Goal: Task Accomplishment & Management: Manage account settings

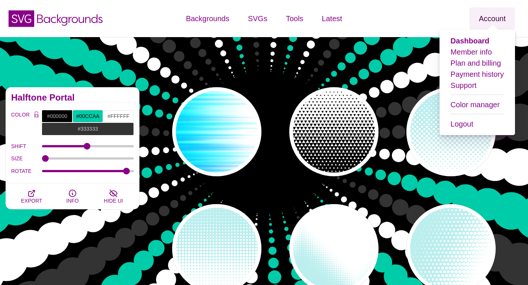
click at [501, 20] on link "Account" at bounding box center [491, 18] width 45 height 22
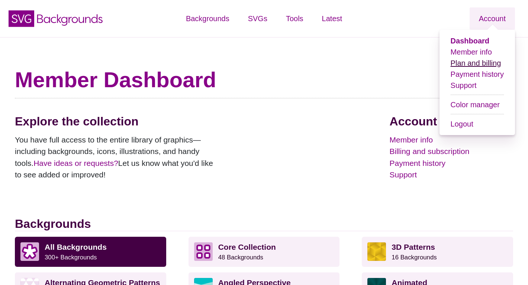
click at [474, 63] on link "Plan and billing" at bounding box center [475, 63] width 51 height 8
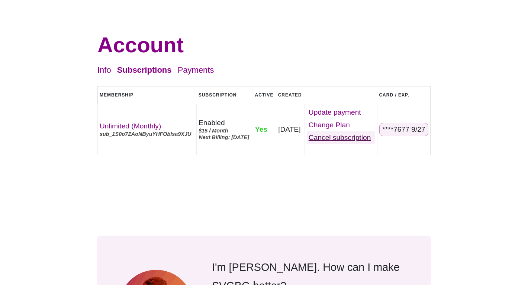
scroll to position [39, 0]
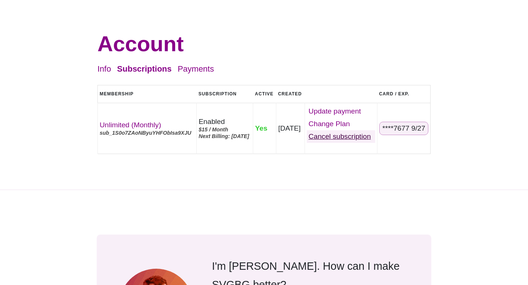
click at [348, 139] on link "Cancel" at bounding box center [341, 136] width 68 height 13
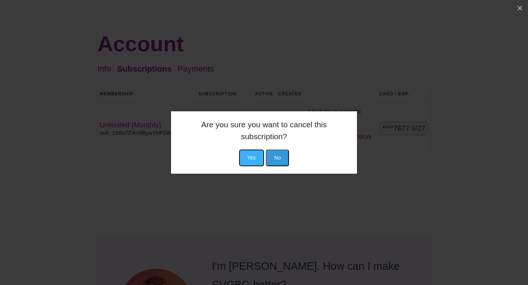
click at [251, 158] on button "Yes" at bounding box center [251, 158] width 25 height 17
click at [251, 150] on button "Yes" at bounding box center [251, 158] width 25 height 17
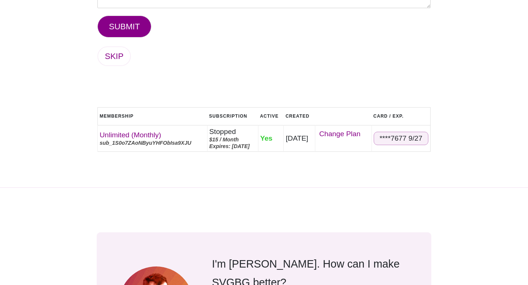
scroll to position [88, 0]
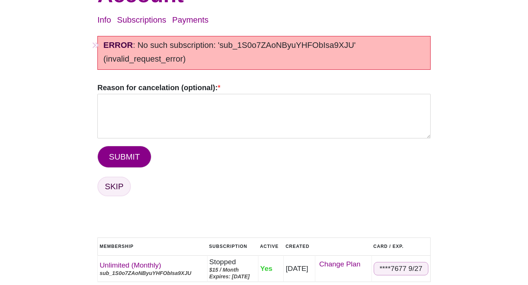
click at [109, 178] on link "SKIP" at bounding box center [113, 187] width 33 height 20
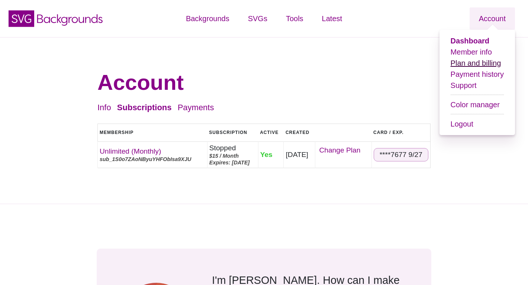
click at [476, 64] on link "Plan and billing" at bounding box center [475, 63] width 51 height 8
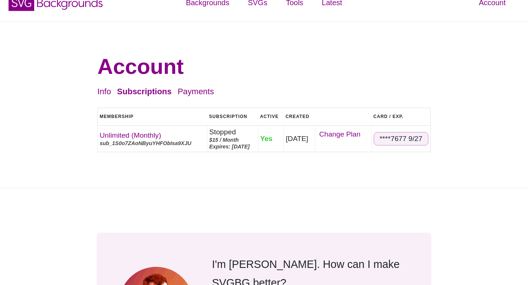
scroll to position [29, 0]
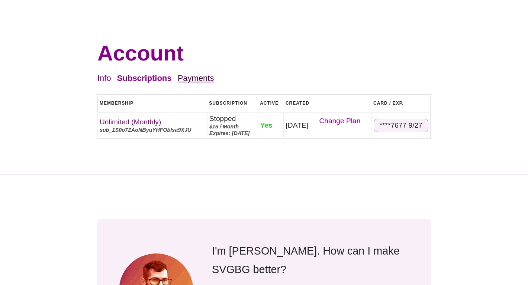
click at [197, 79] on link "Payments" at bounding box center [196, 78] width 36 height 9
